Goal: Check status: Check status

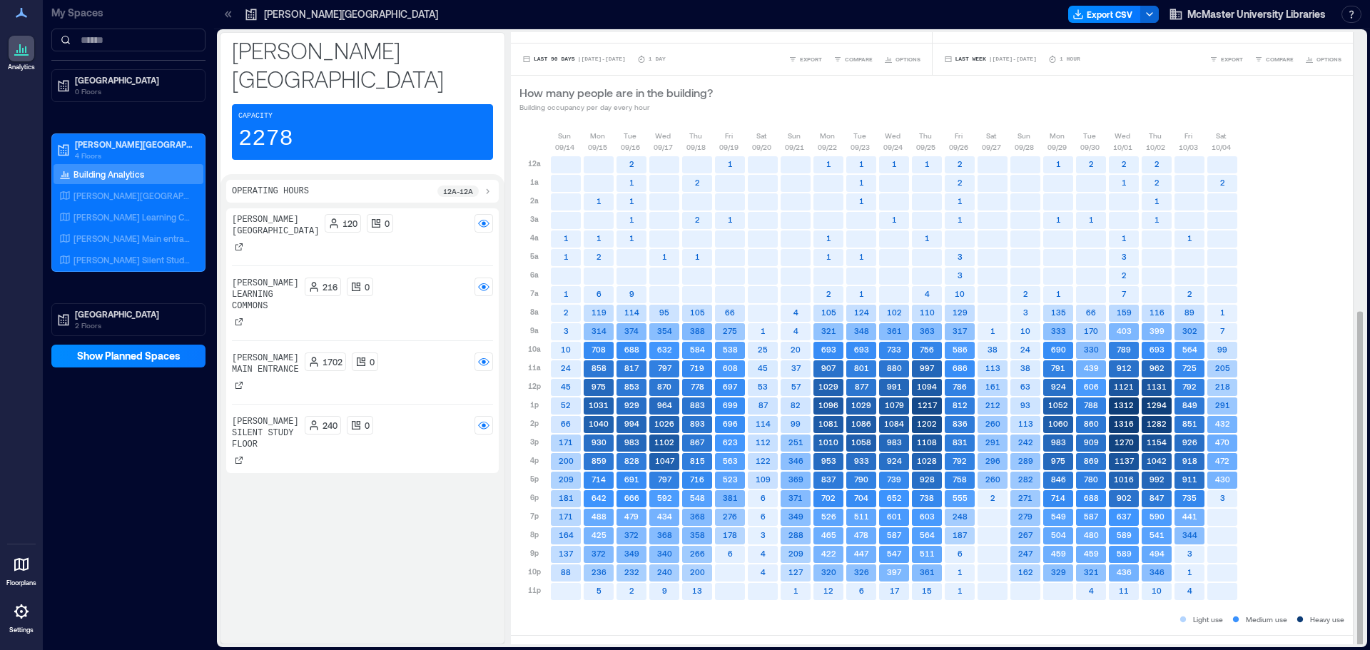
scroll to position [510, 0]
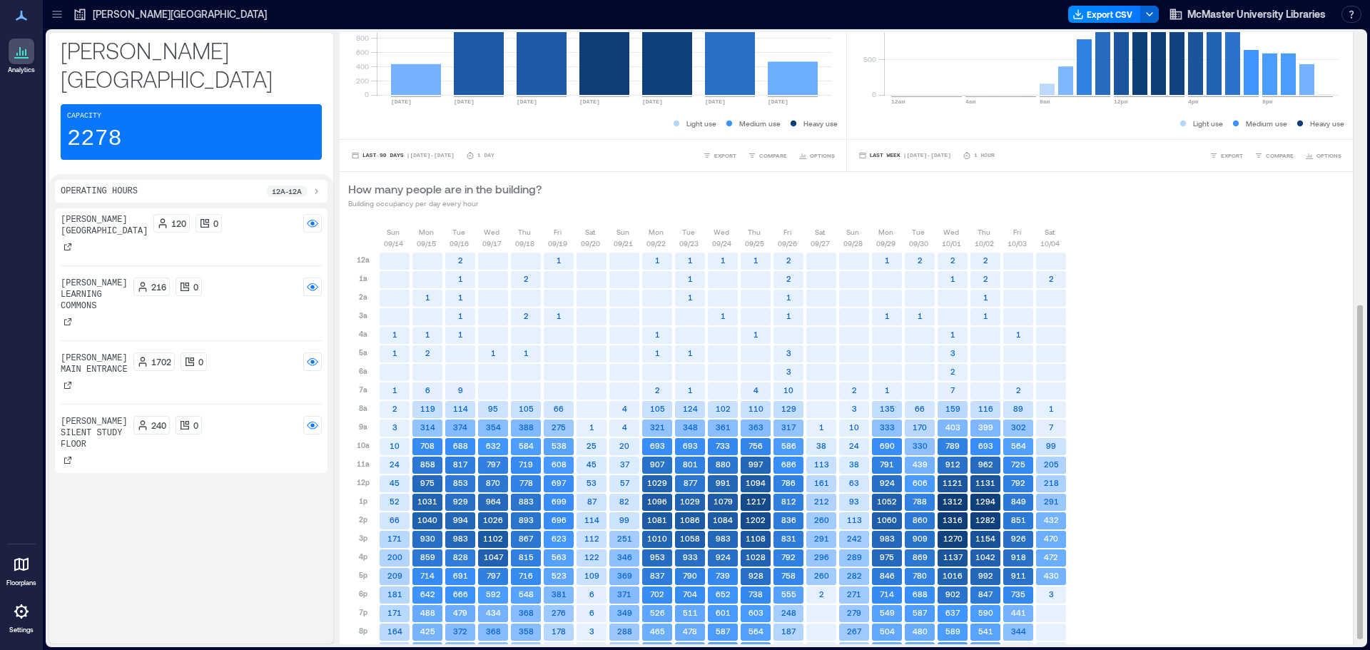
scroll to position [510, 0]
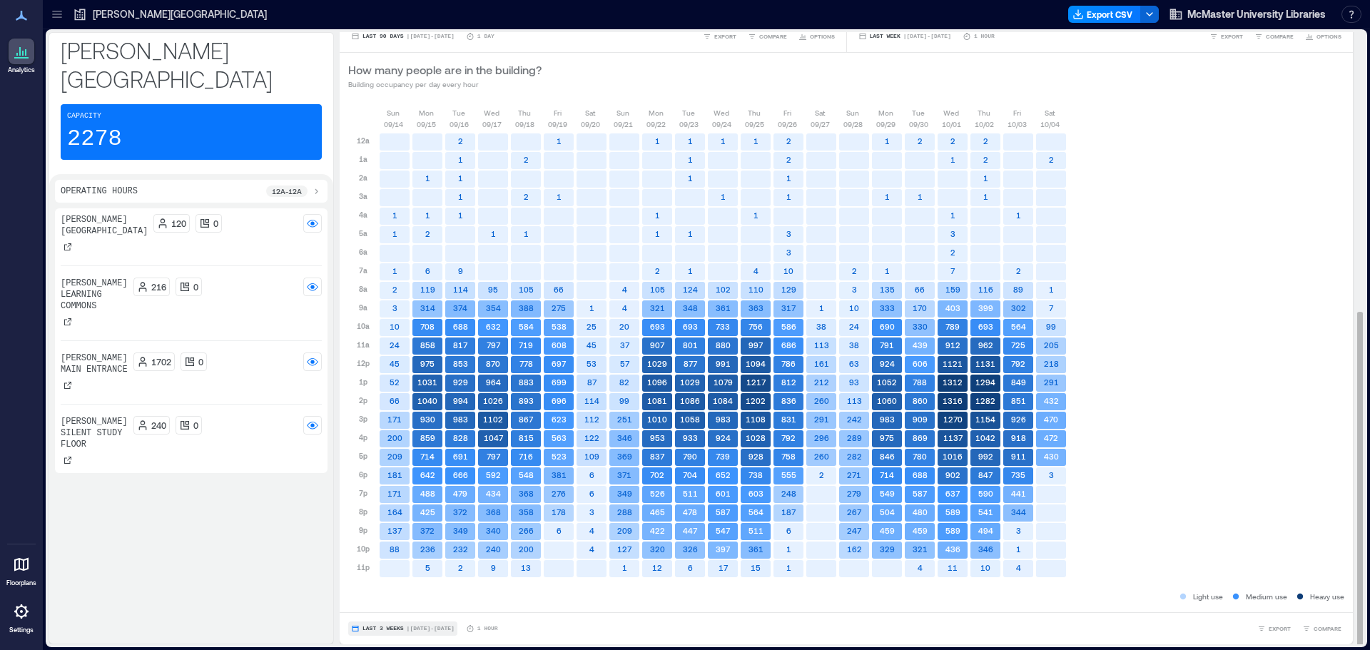
click at [411, 629] on span "| [DATE] - [DATE]" at bounding box center [431, 629] width 48 height 0
click at [380, 601] on span "Custom" at bounding box center [377, 602] width 31 height 10
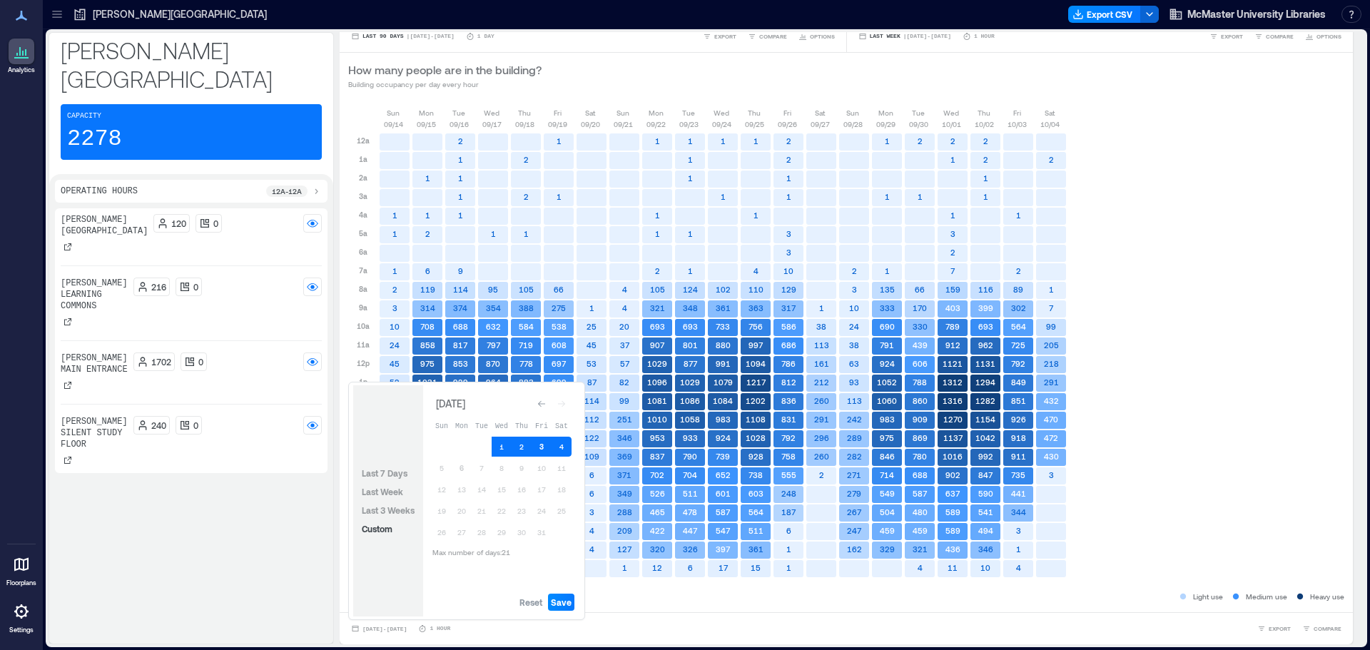
click at [532, 440] on button "3" at bounding box center [542, 447] width 20 height 20
click at [490, 454] on td at bounding box center [482, 447] width 20 height 20
click at [494, 447] on button "1" at bounding box center [502, 447] width 20 height 20
click at [570, 447] on button "4" at bounding box center [562, 447] width 20 height 20
click at [560, 447] on button "4" at bounding box center [562, 447] width 20 height 20
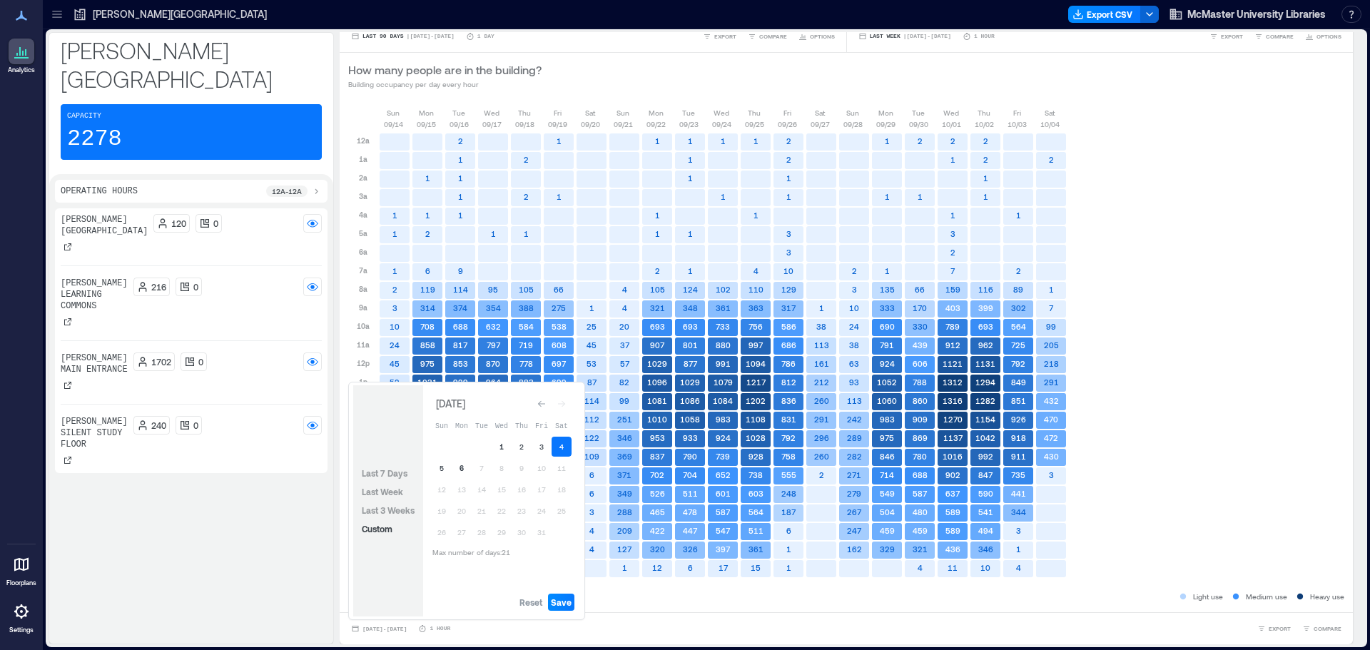
click at [510, 449] on button "1" at bounding box center [502, 447] width 20 height 20
click at [571, 602] on span "Save" at bounding box center [561, 602] width 21 height 11
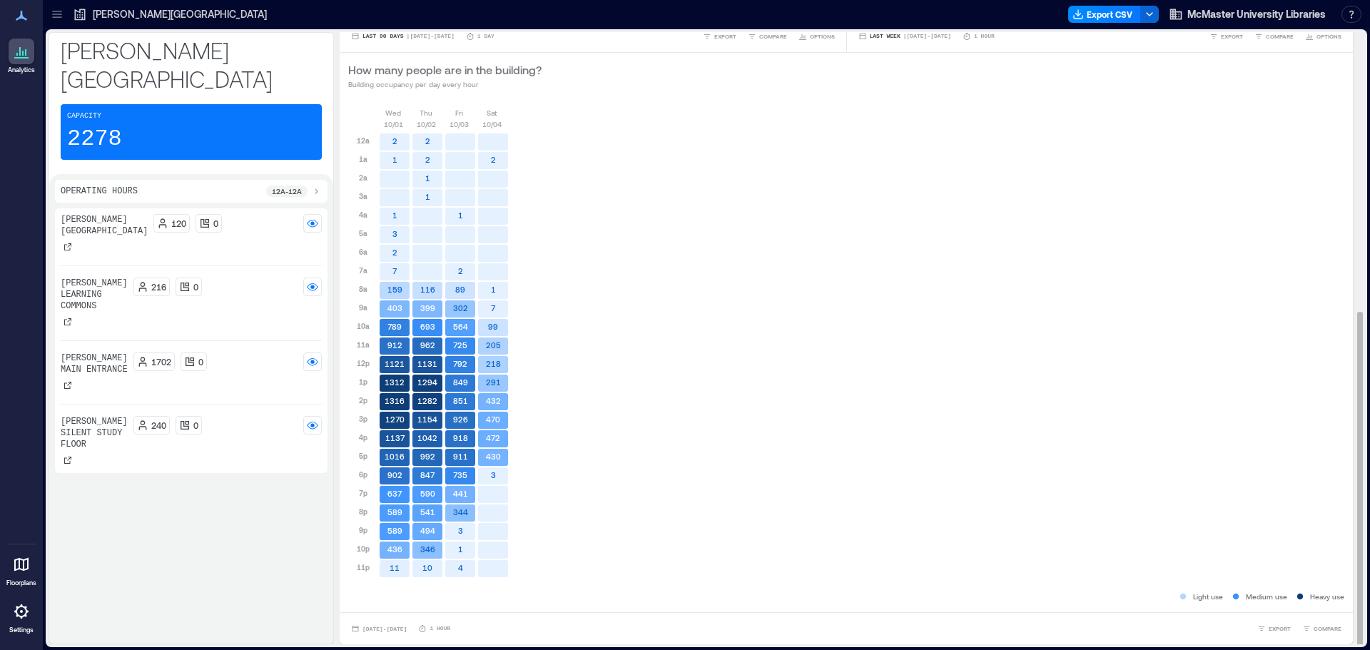
click at [642, 385] on div "[DATE] [DATE] [DATE] [DATE] 12a 1a 2a 3a 4a 5a 6a 7a 8a 9a 10a 11a 12p 1p 2p 3p…" at bounding box center [846, 348] width 996 height 482
